Goal: Task Accomplishment & Management: Manage account settings

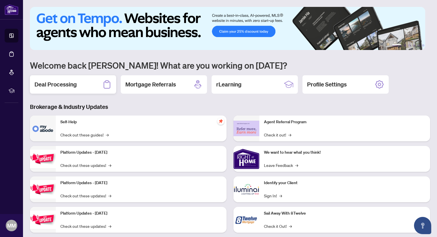
click at [68, 83] on h2 "Deal Processing" at bounding box center [55, 84] width 42 height 8
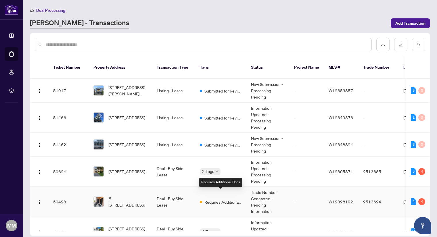
click at [216, 199] on span "Requires Additional Docs" at bounding box center [222, 202] width 37 height 6
